Goal: Find specific page/section: Find specific page/section

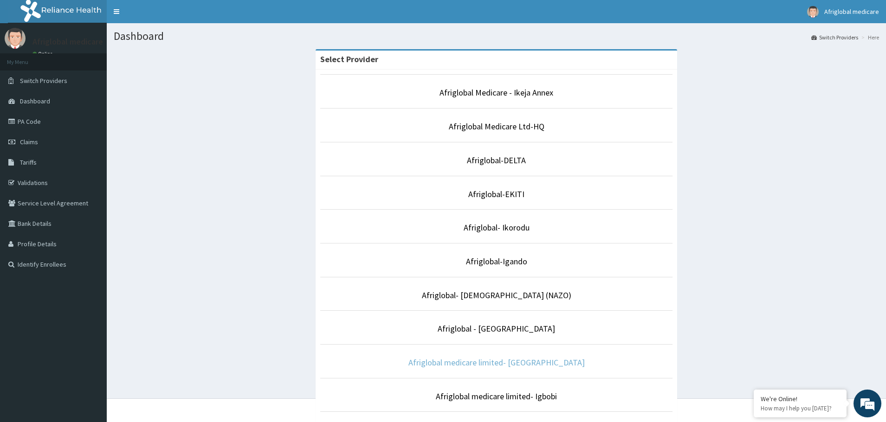
click at [539, 362] on link "Afriglobal medicare limited- [GEOGRAPHIC_DATA]" at bounding box center [496, 362] width 176 height 11
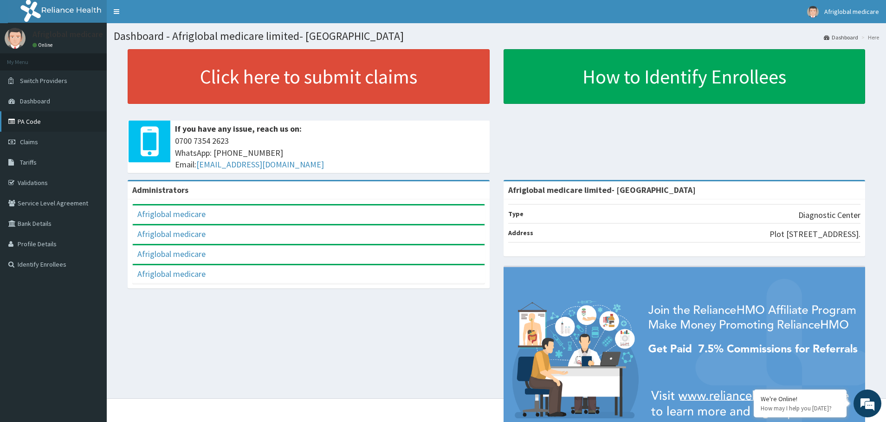
click at [37, 121] on link "PA Code" at bounding box center [53, 121] width 107 height 20
